Goal: Information Seeking & Learning: Check status

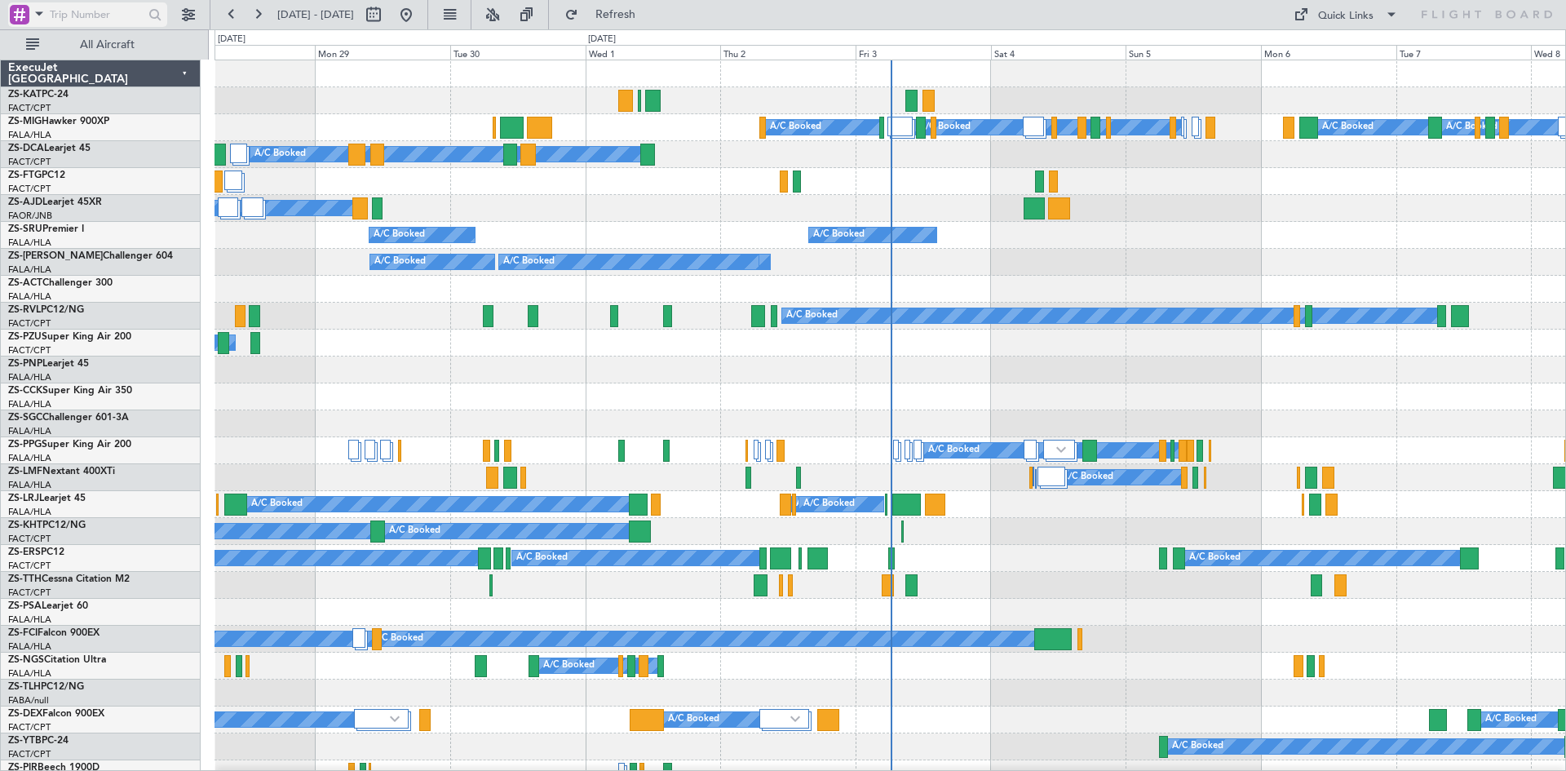
click at [36, 14] on span at bounding box center [39, 13] width 20 height 20
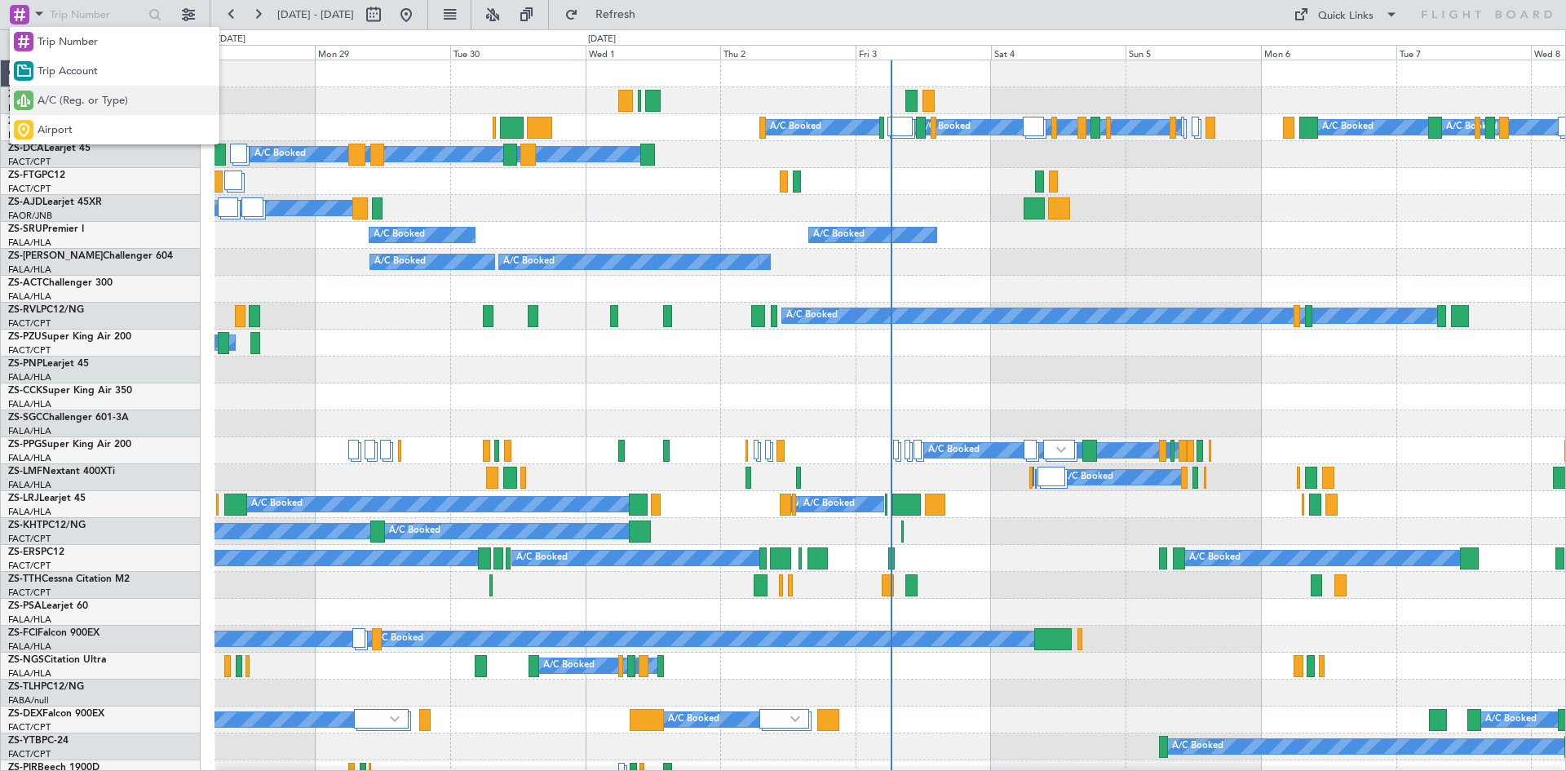
click at [46, 96] on span "A/C (Reg. or Type)" at bounding box center [83, 101] width 91 height 16
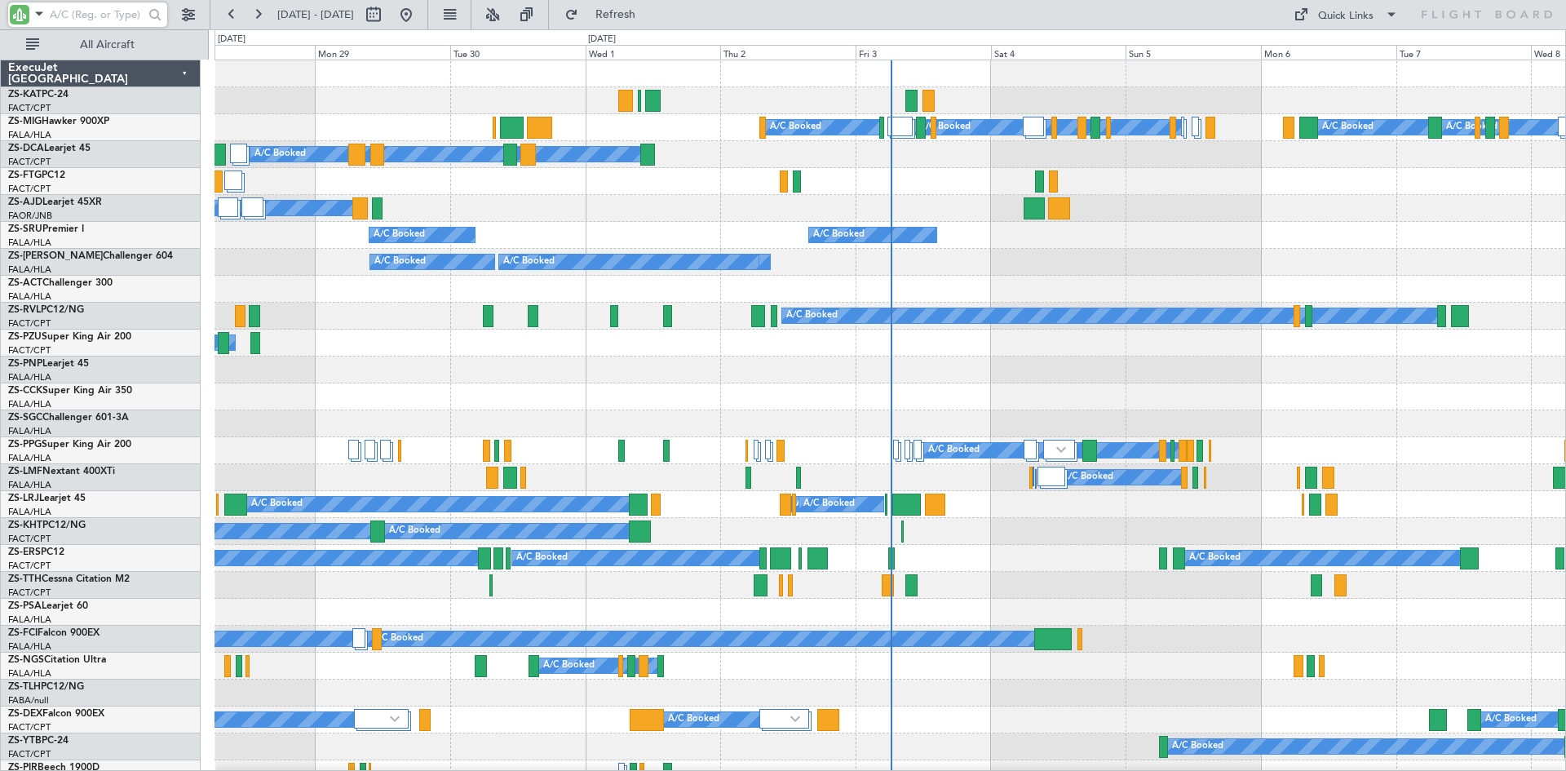
click at [65, 15] on input "text" at bounding box center [97, 14] width 94 height 24
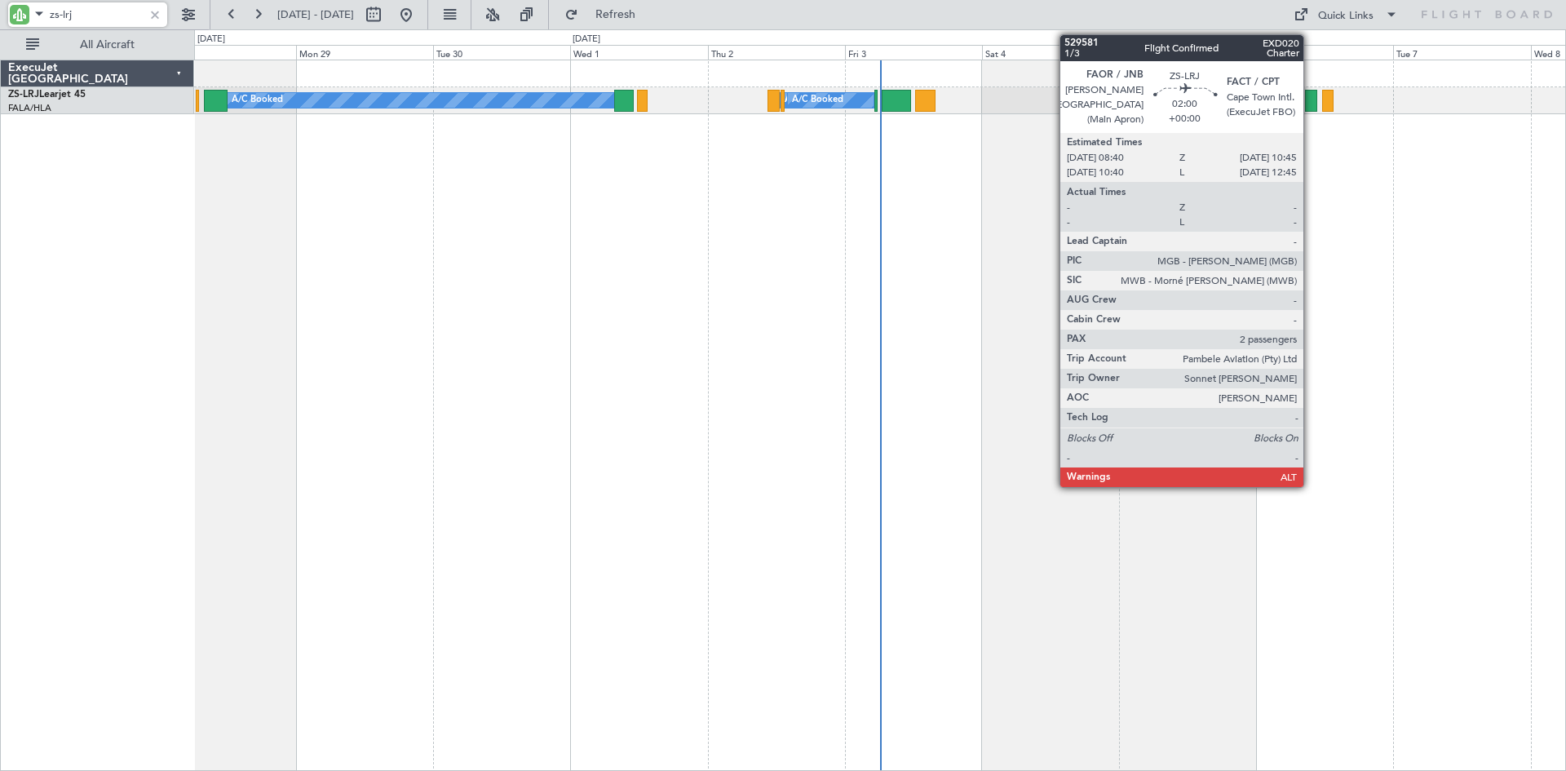
click at [1311, 98] on div at bounding box center [1311, 101] width 12 height 22
click at [1310, 99] on div at bounding box center [1311, 101] width 12 height 22
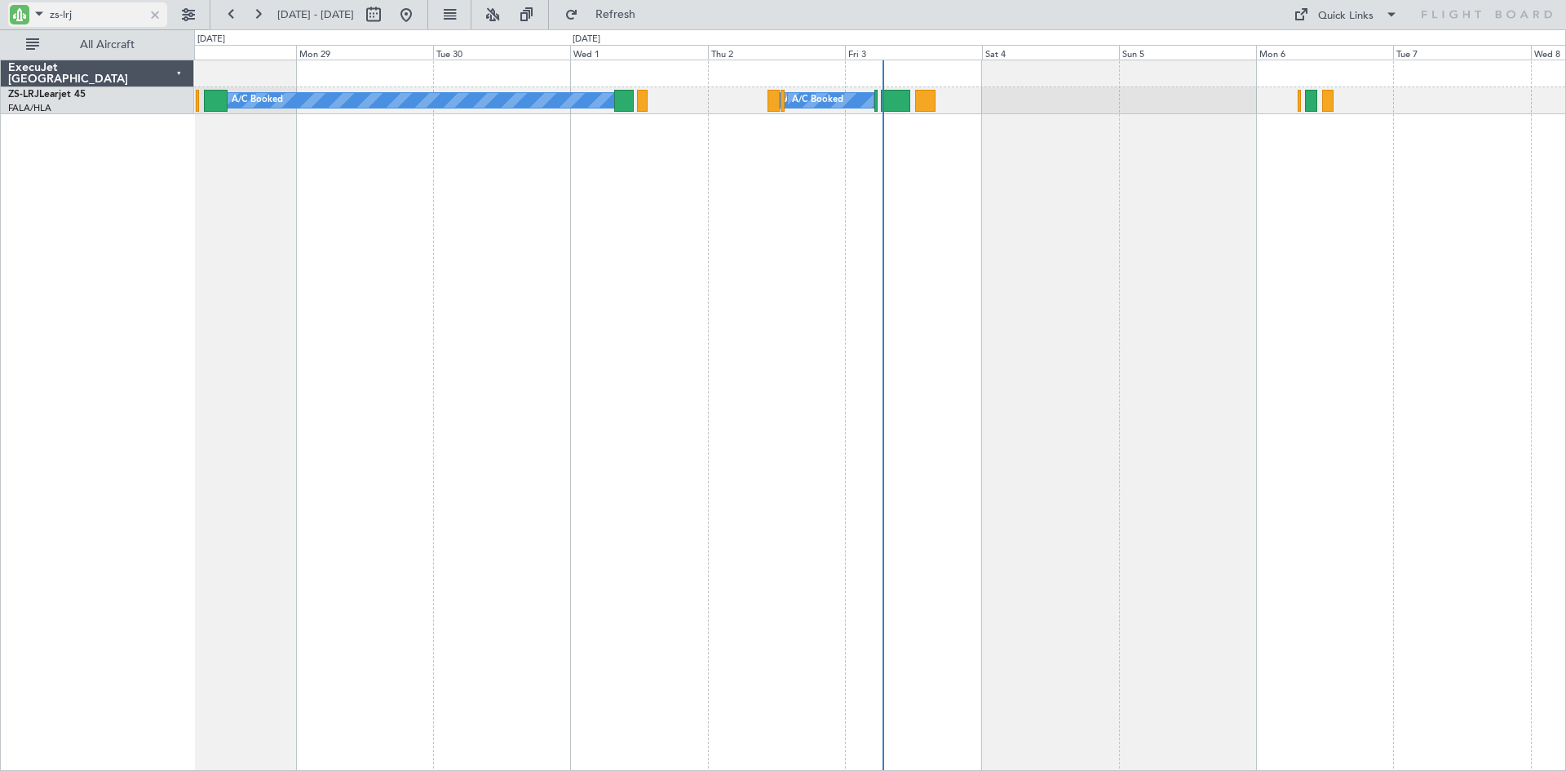
click at [84, 16] on input "zs-lrj" at bounding box center [97, 14] width 94 height 24
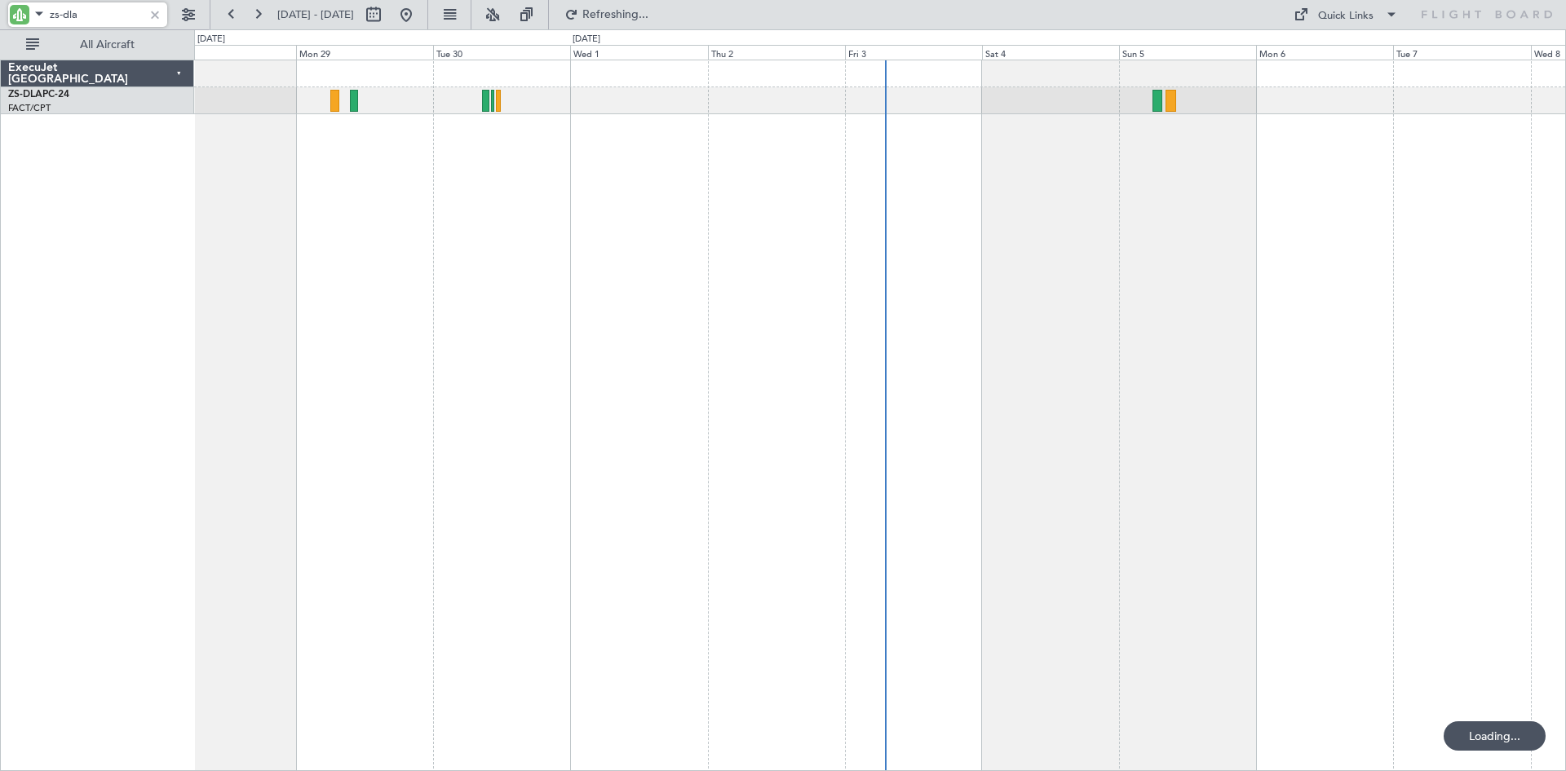
click at [92, 11] on input "zs-dla" at bounding box center [97, 14] width 94 height 24
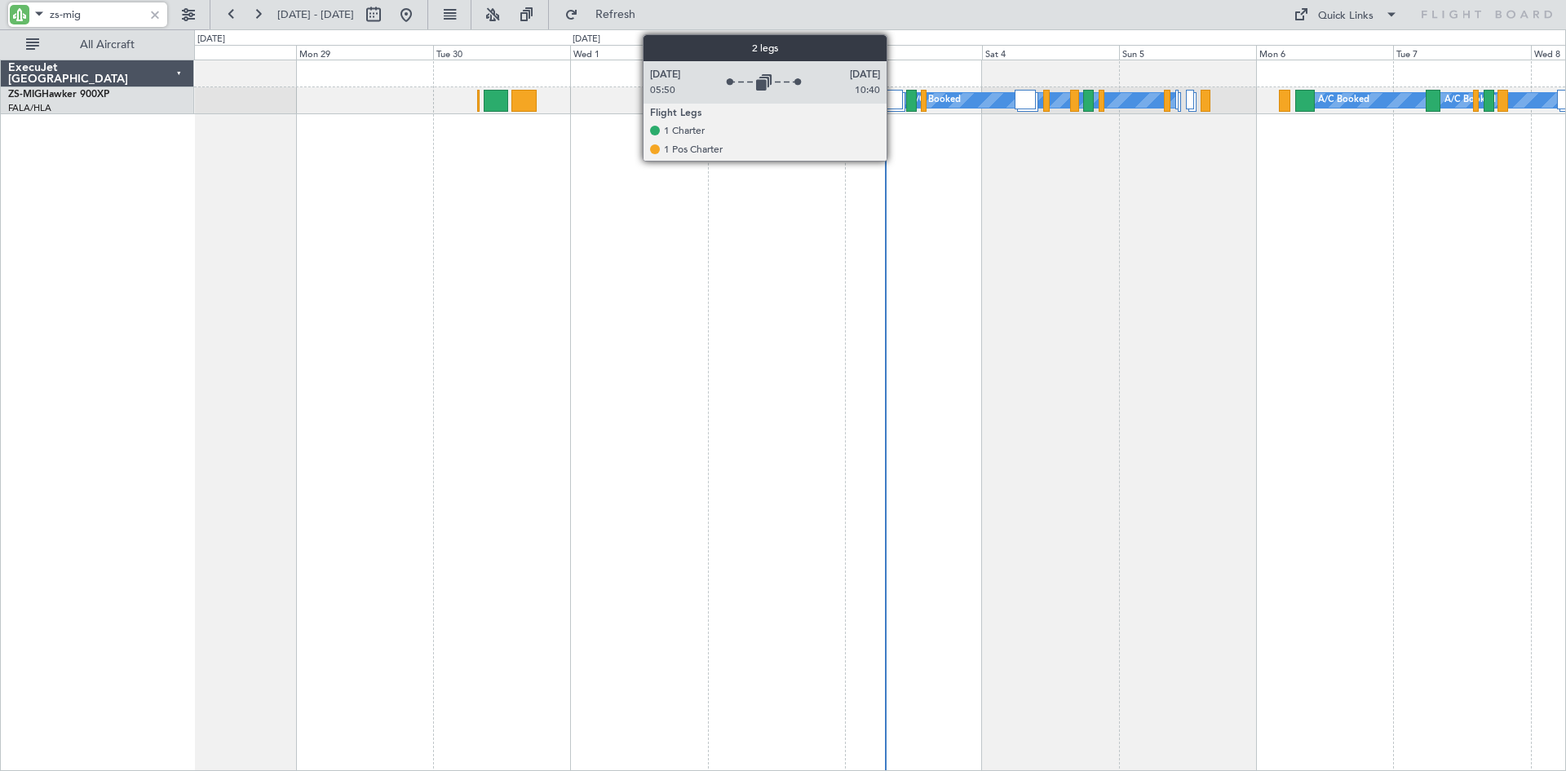
click at [894, 98] on div at bounding box center [889, 100] width 25 height 20
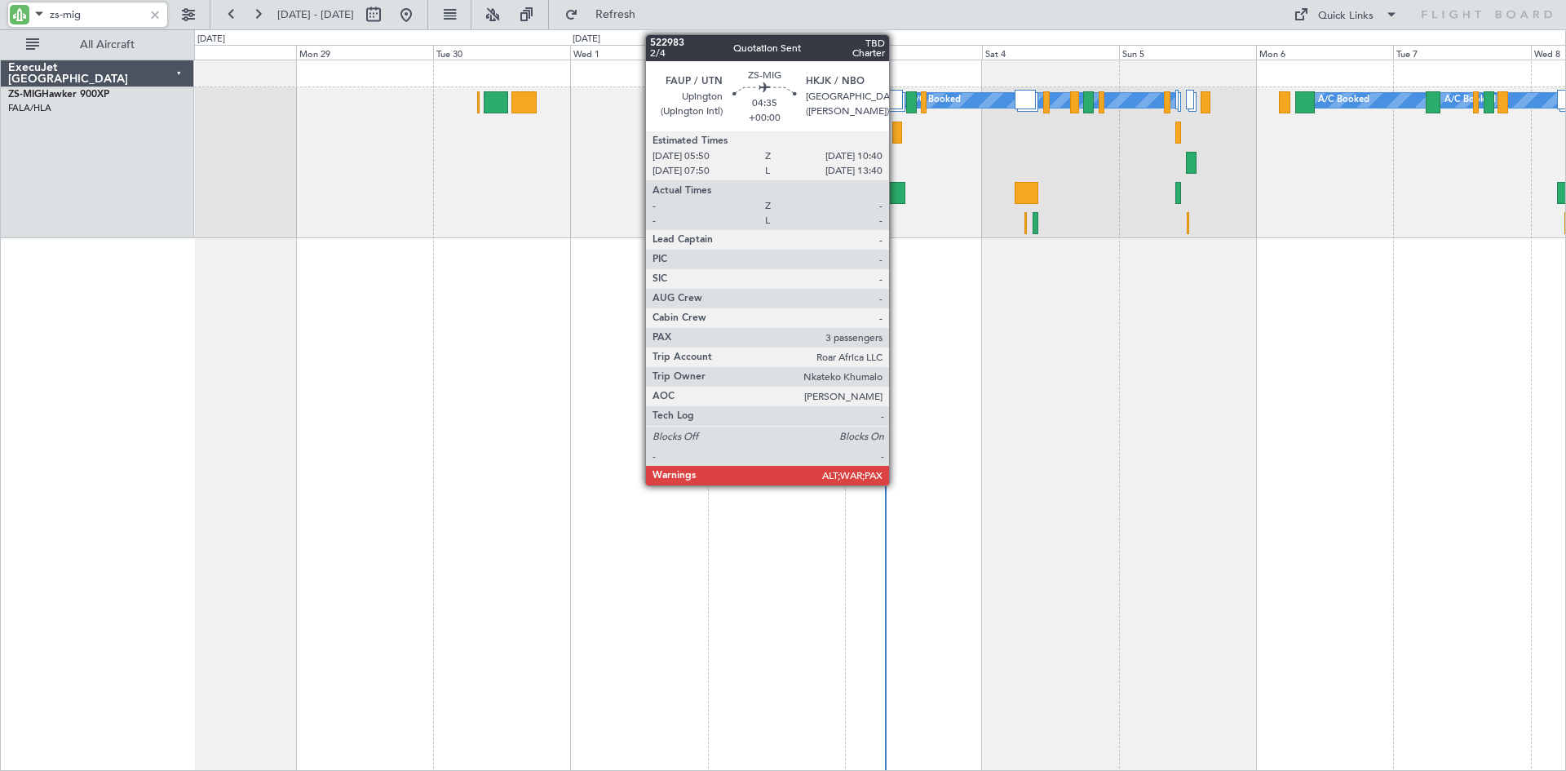
click at [896, 192] on div at bounding box center [891, 193] width 28 height 22
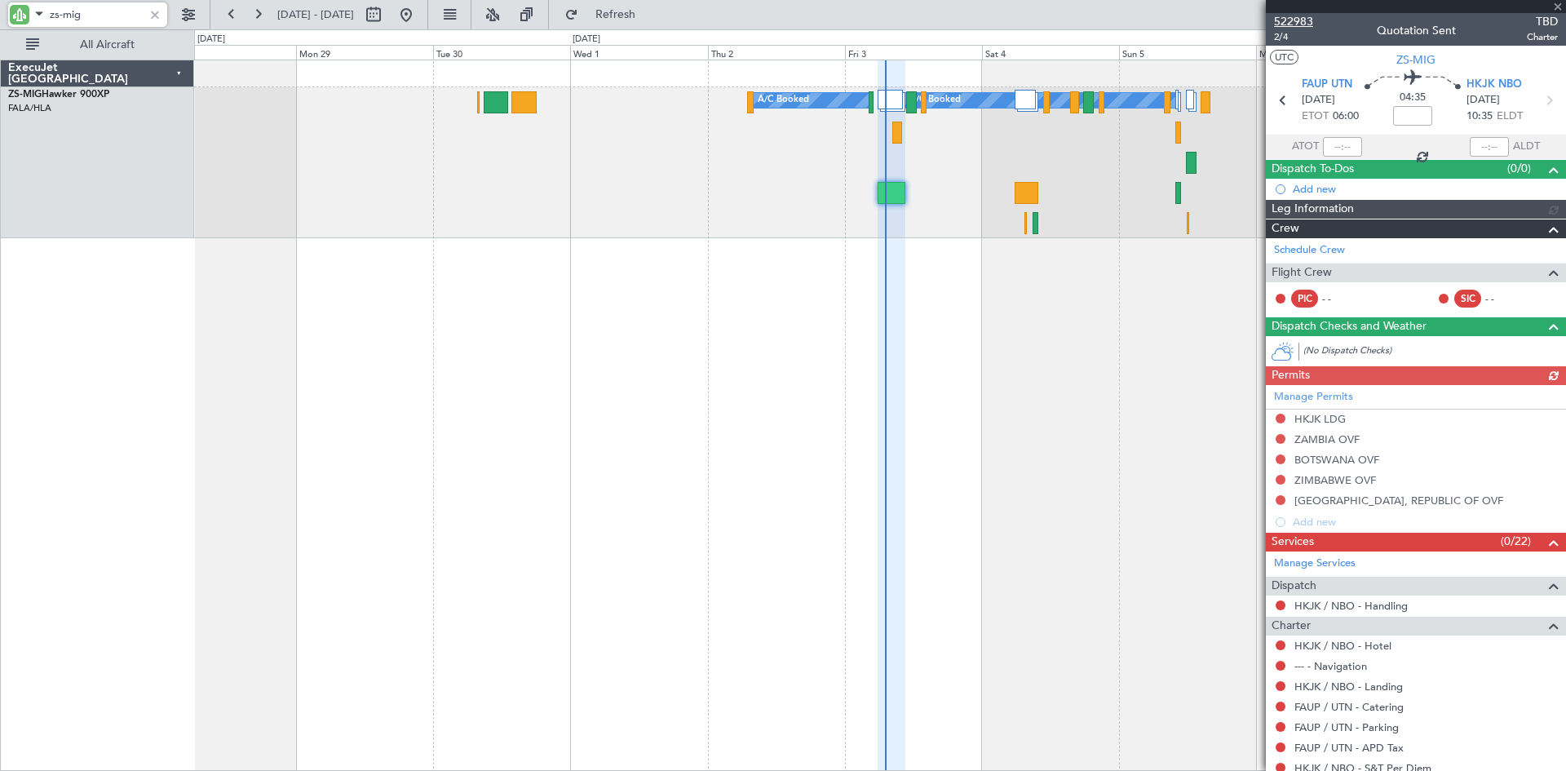
type input "zs-mig"
click at [1285, 17] on span "522983" at bounding box center [1293, 21] width 39 height 17
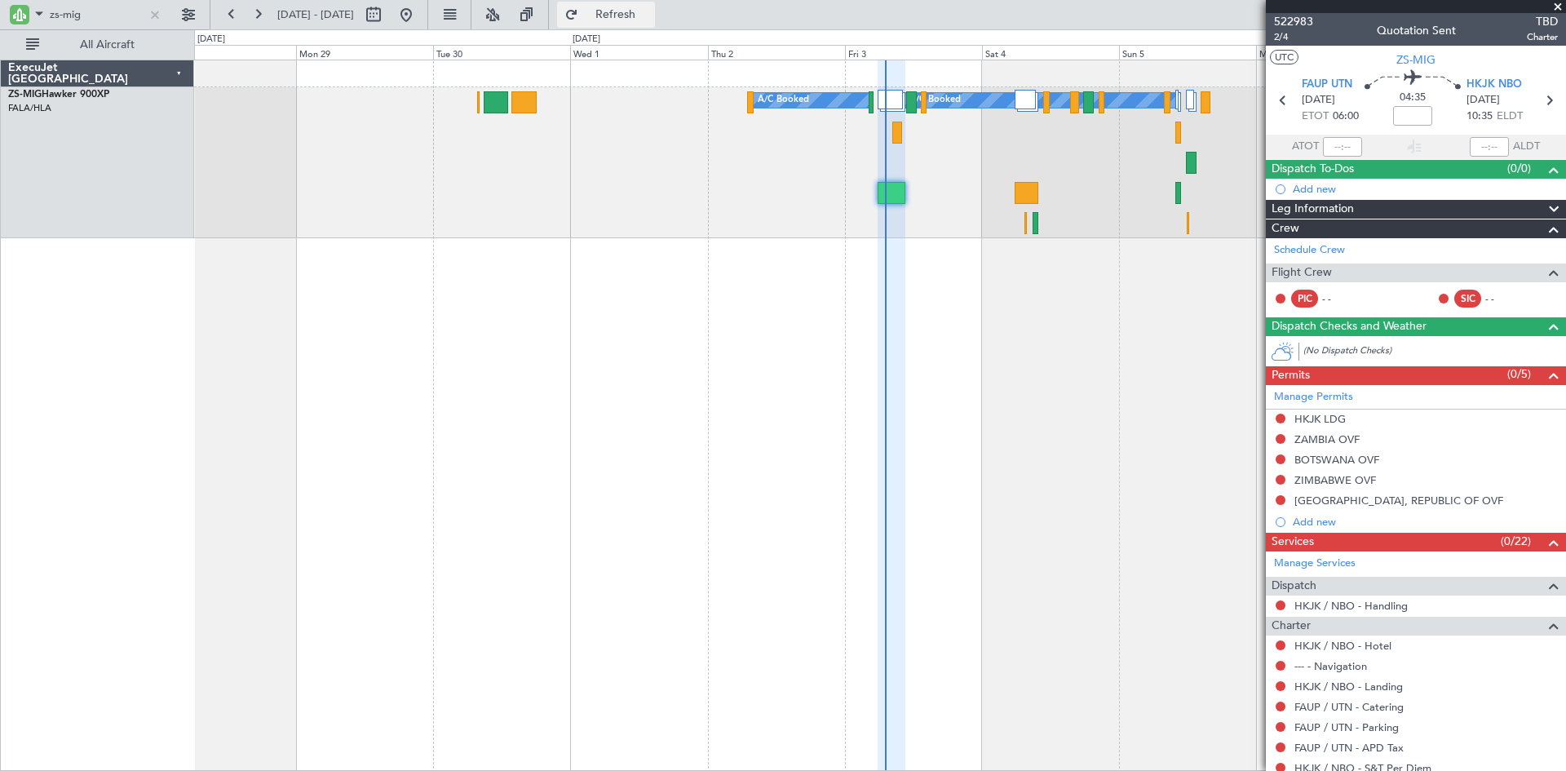
click at [628, 15] on button "Refresh" at bounding box center [606, 15] width 98 height 26
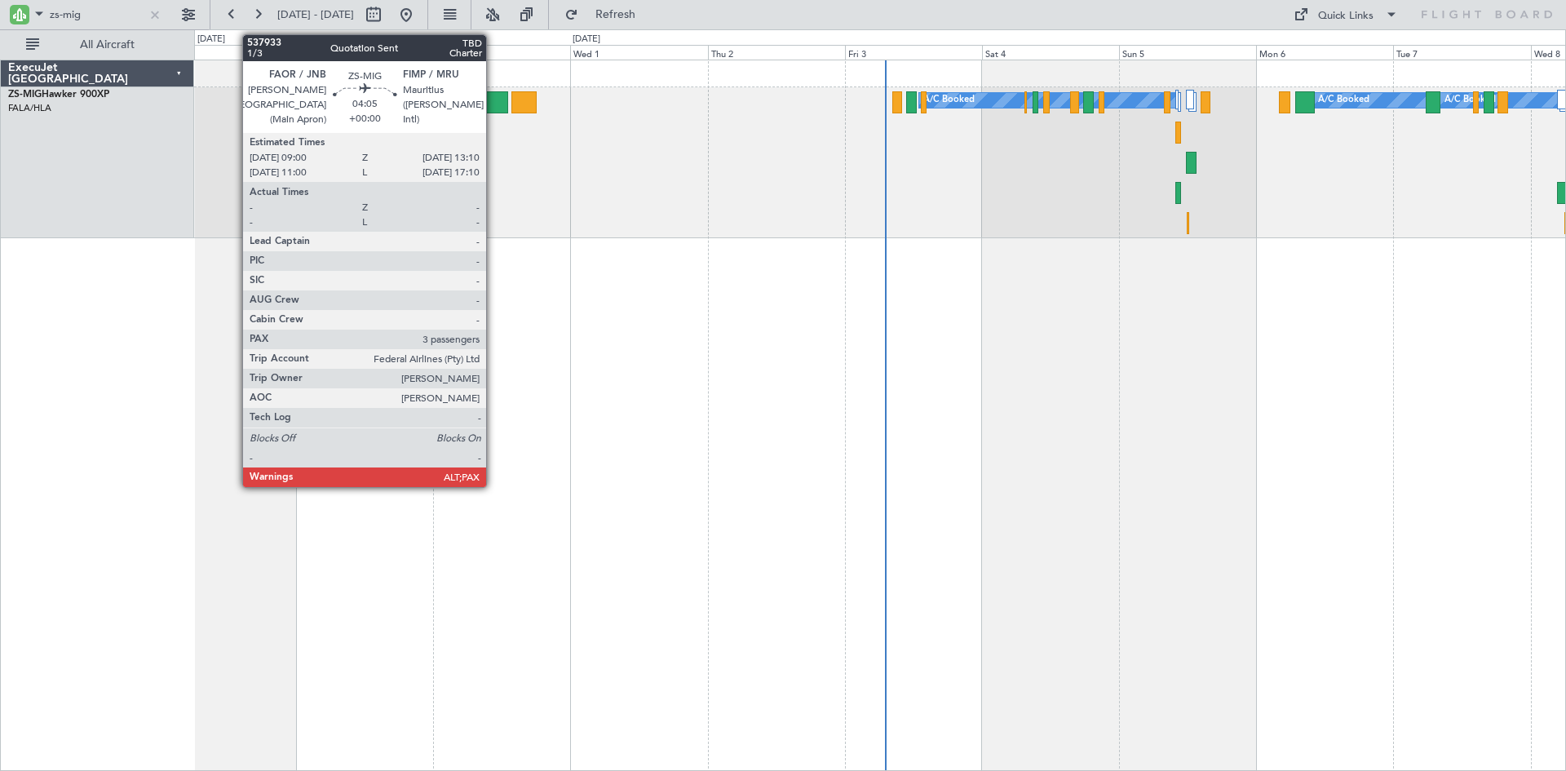
click at [493, 99] on div at bounding box center [496, 102] width 24 height 22
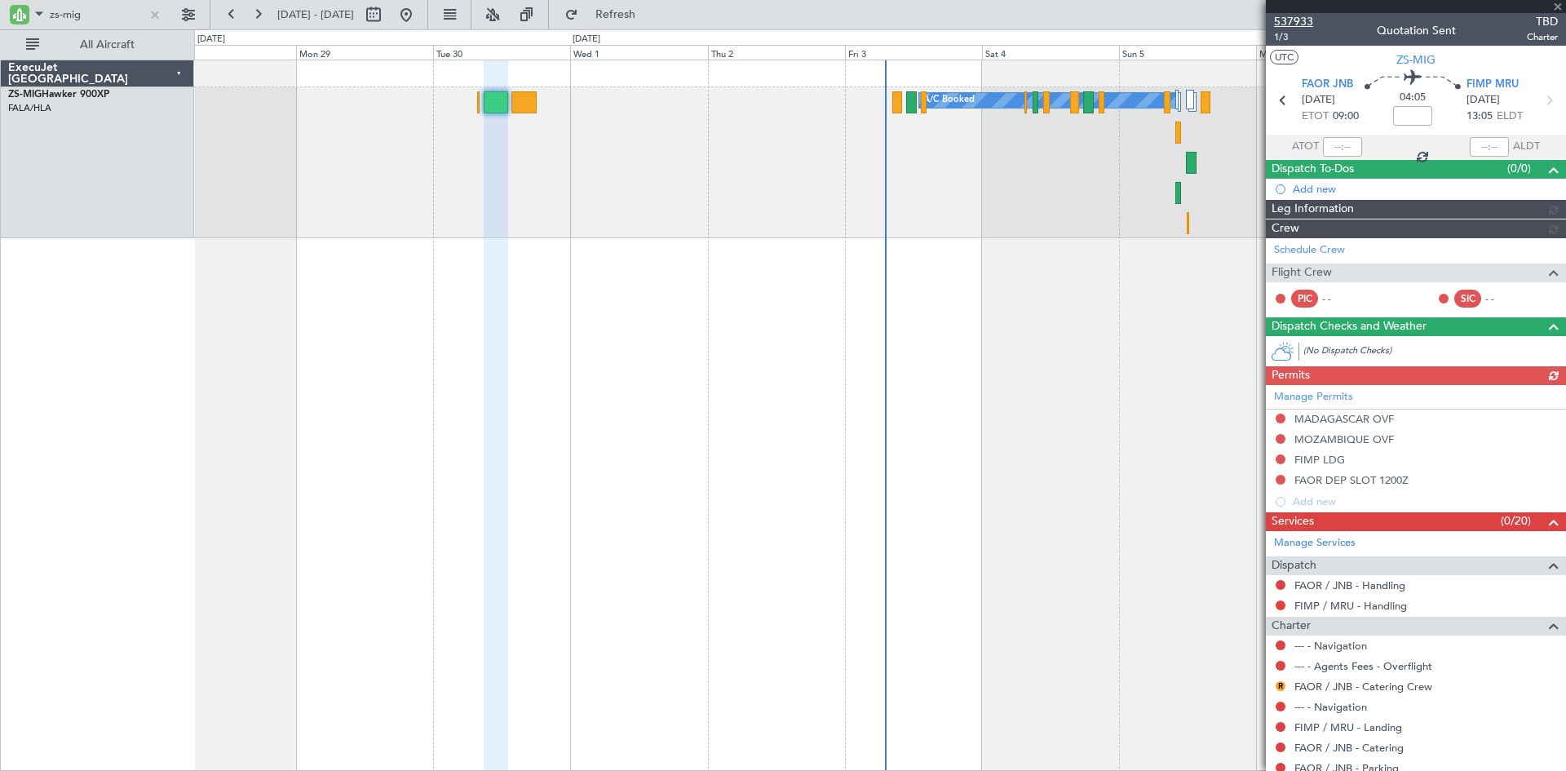
click at [1292, 15] on span "537933" at bounding box center [1293, 21] width 39 height 17
